Goal: Navigation & Orientation: Find specific page/section

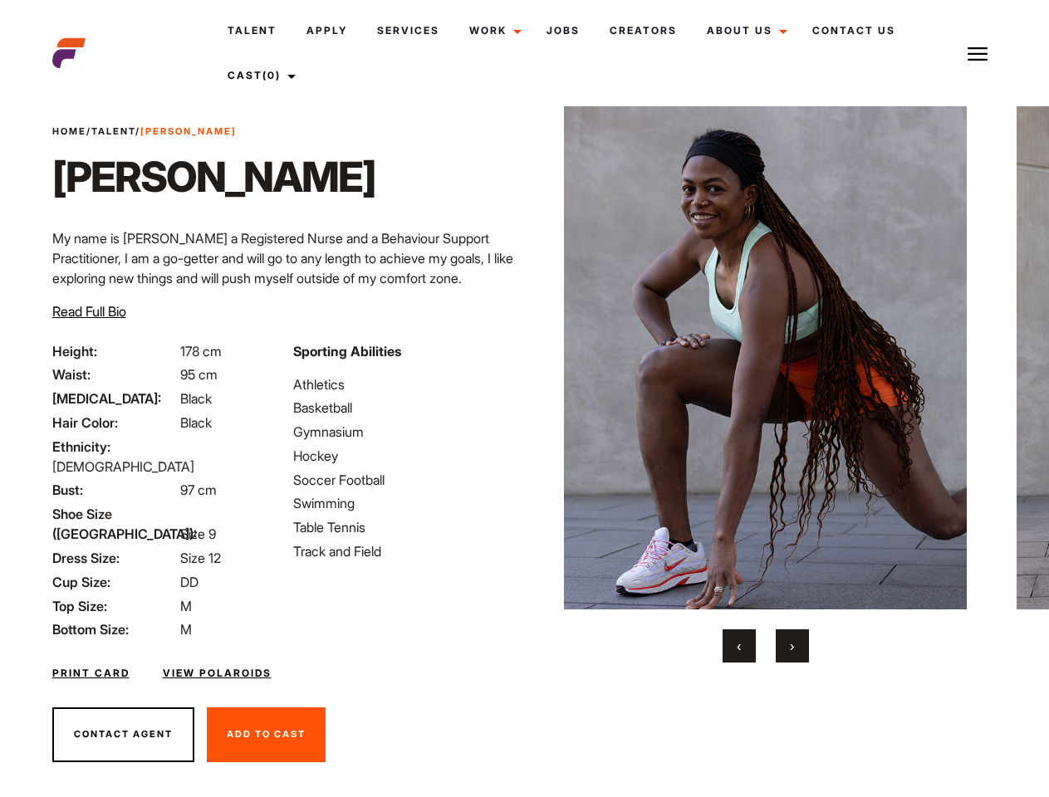
click at [262, 76] on link "Cast (0)" at bounding box center [259, 75] width 93 height 45
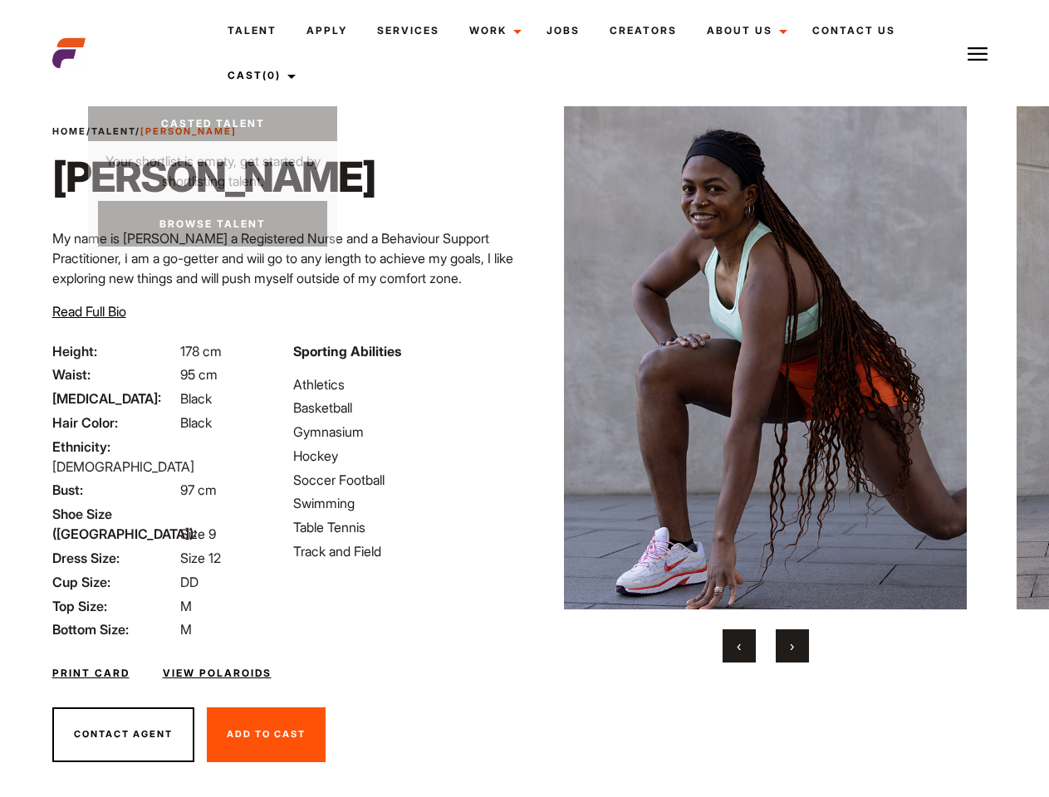
click at [978, 53] on img at bounding box center [978, 54] width 20 height 20
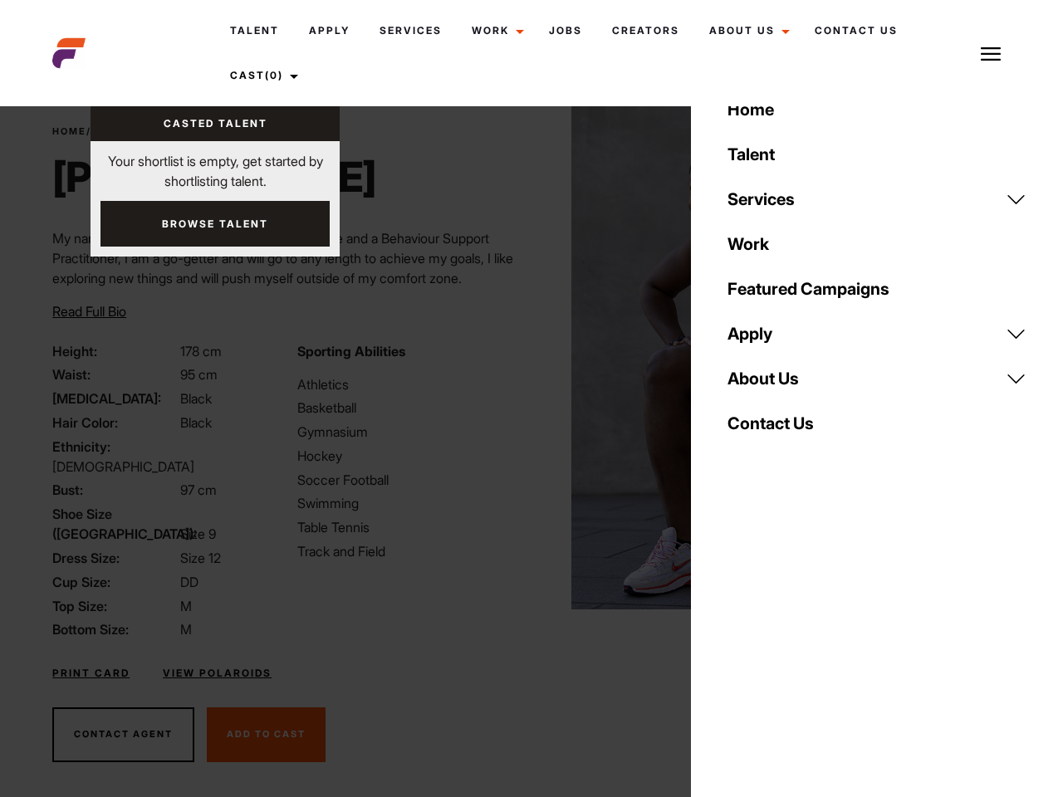
click at [765, 385] on img at bounding box center [772, 357] width 403 height 503
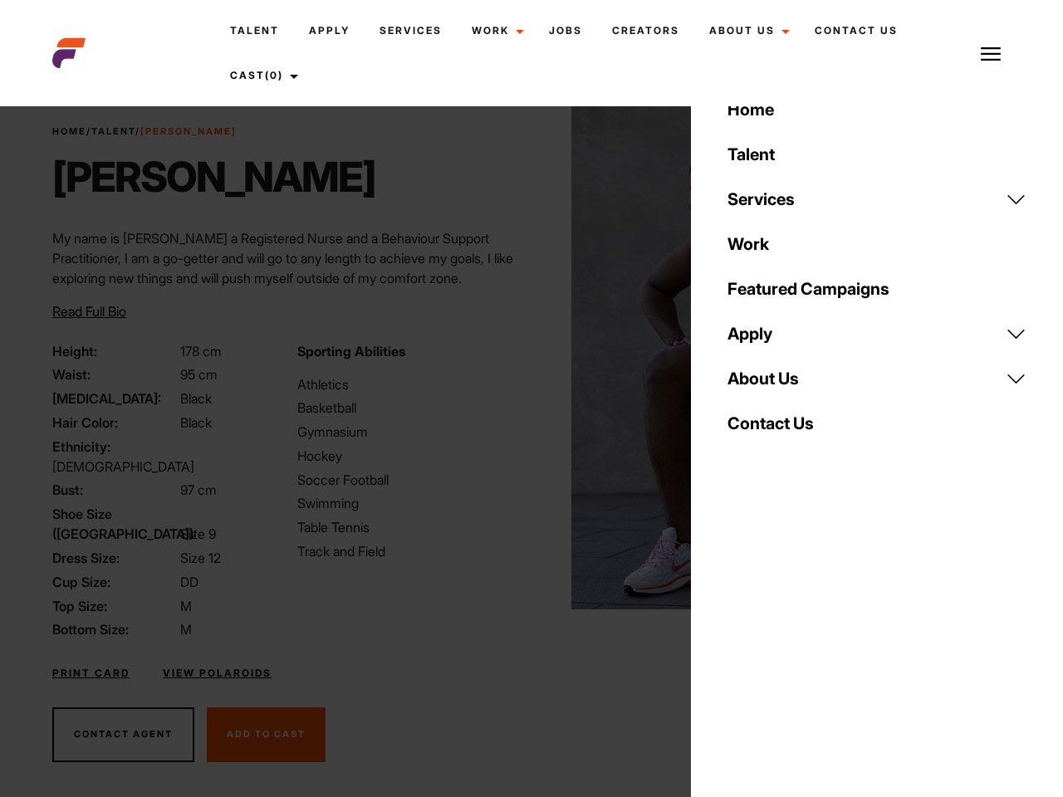
click at [524, 358] on div "Sporting Abilities Athletics Basketball Gymnasium Hockey Soccer Football Swimmi…" at bounding box center [409, 490] width 244 height 299
click at [739, 646] on button "‹" at bounding box center [749, 646] width 33 height 33
click at [792, 646] on body "Talent Apply Services Work Campaigns Jobs Creators About Us Founder Contact Us …" at bounding box center [531, 447] width 1063 height 763
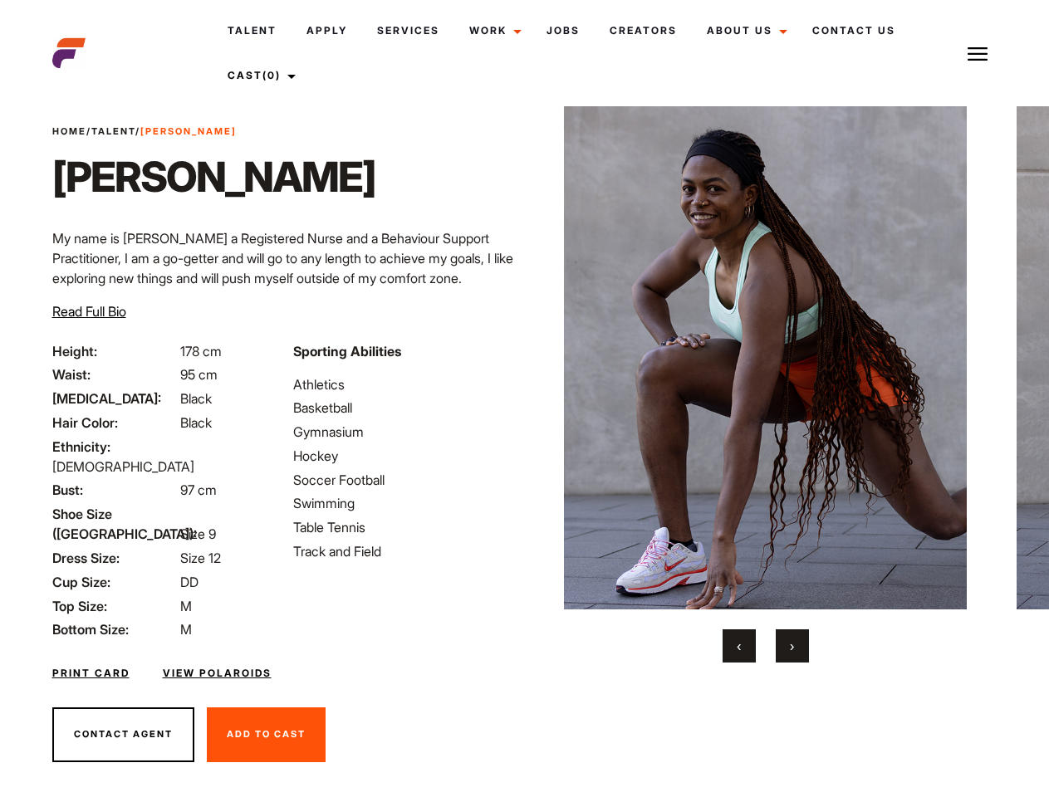
click at [262, 76] on link "Cast (0)" at bounding box center [259, 75] width 93 height 45
click at [978, 53] on img at bounding box center [978, 54] width 20 height 20
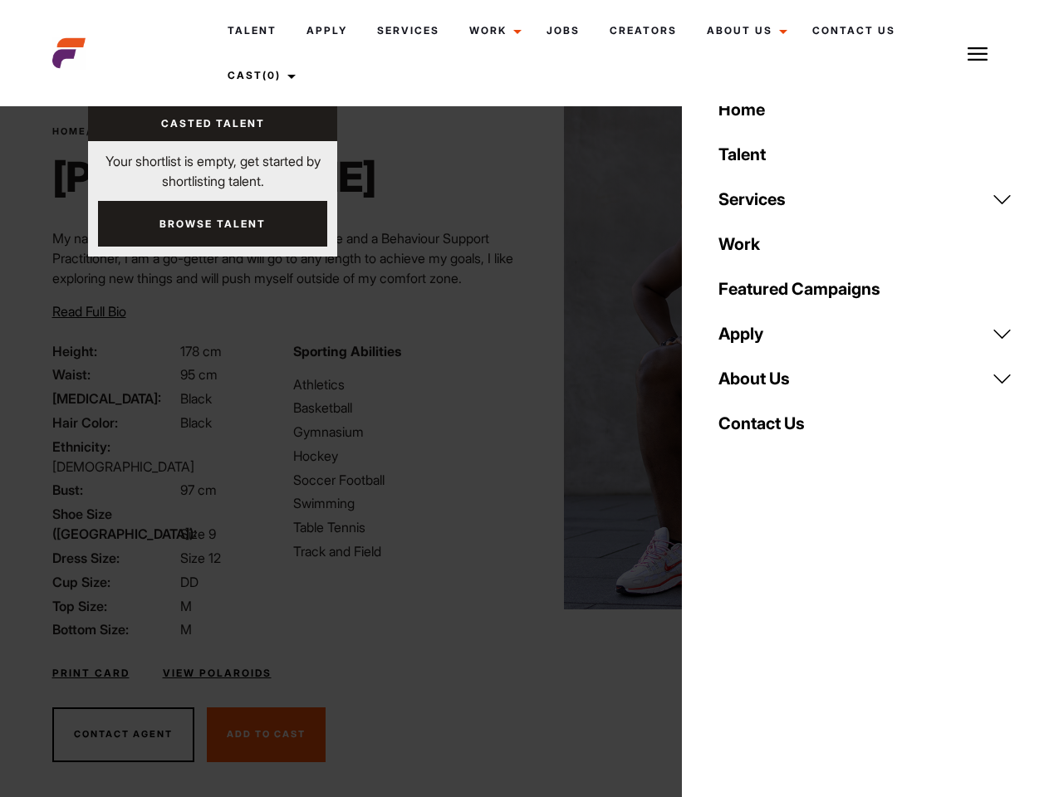
click at [765, 385] on img at bounding box center [765, 357] width 403 height 503
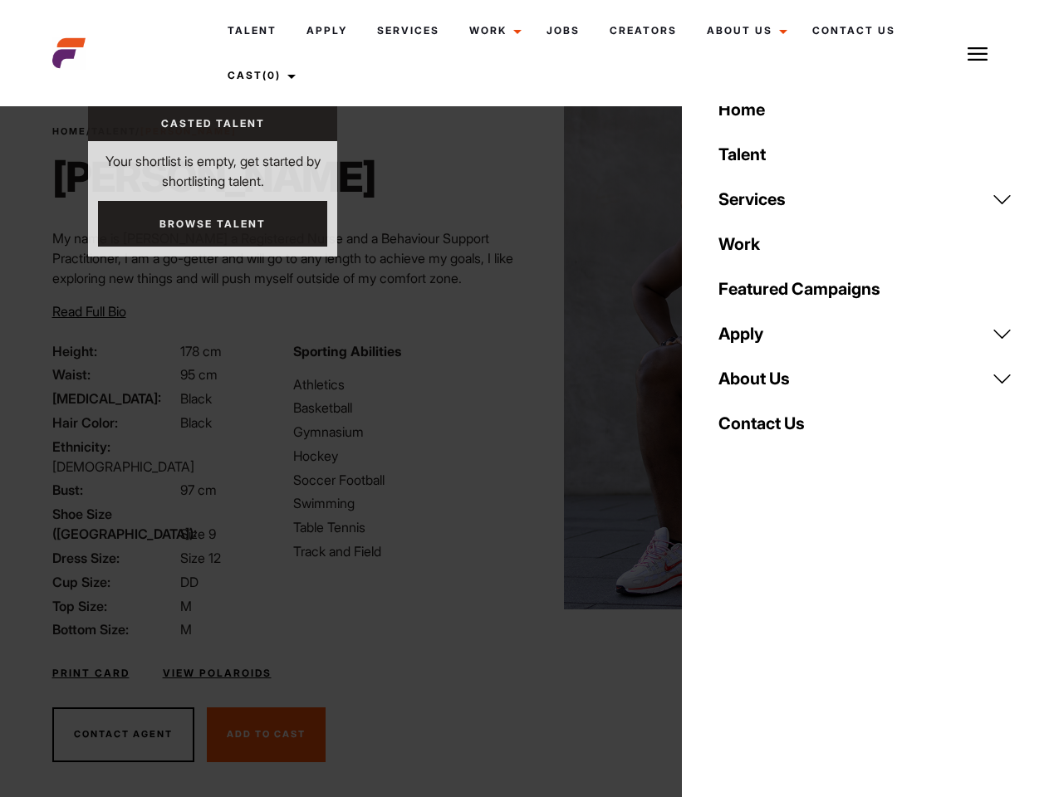
click at [524, 358] on div "Sporting Abilities Athletics Basketball Gymnasium Hockey Soccer Football Swimmi…" at bounding box center [403, 490] width 241 height 299
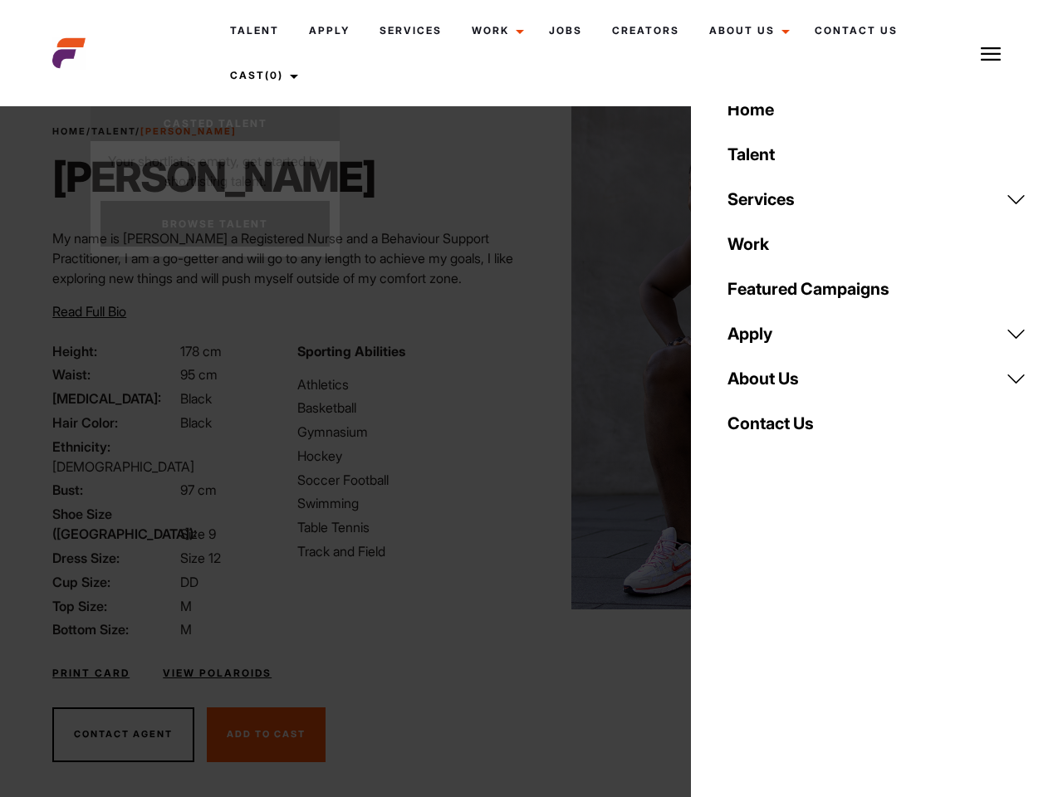
click at [739, 646] on div "Home Talent Services Talent Casting Photography Videography Creative Hair and M…" at bounding box center [877, 398] width 372 height 797
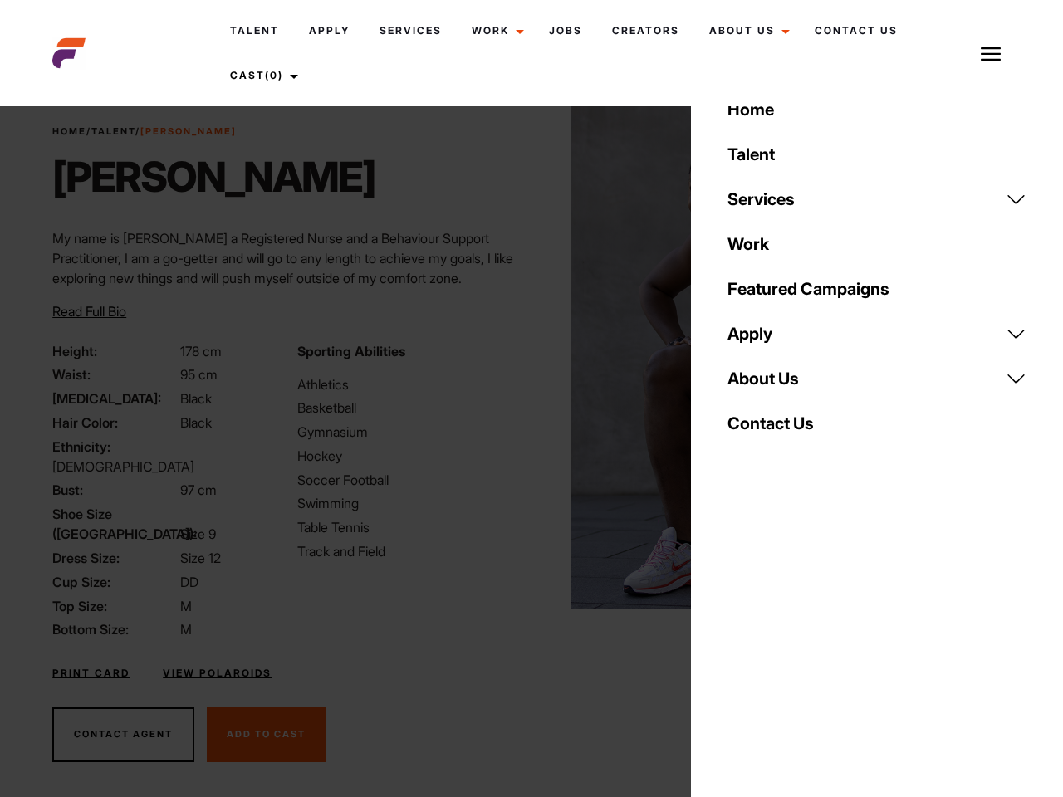
click at [792, 646] on div "Home Talent Services Talent Casting Photography Videography Creative Hair and M…" at bounding box center [877, 398] width 372 height 797
